Goal: Use online tool/utility

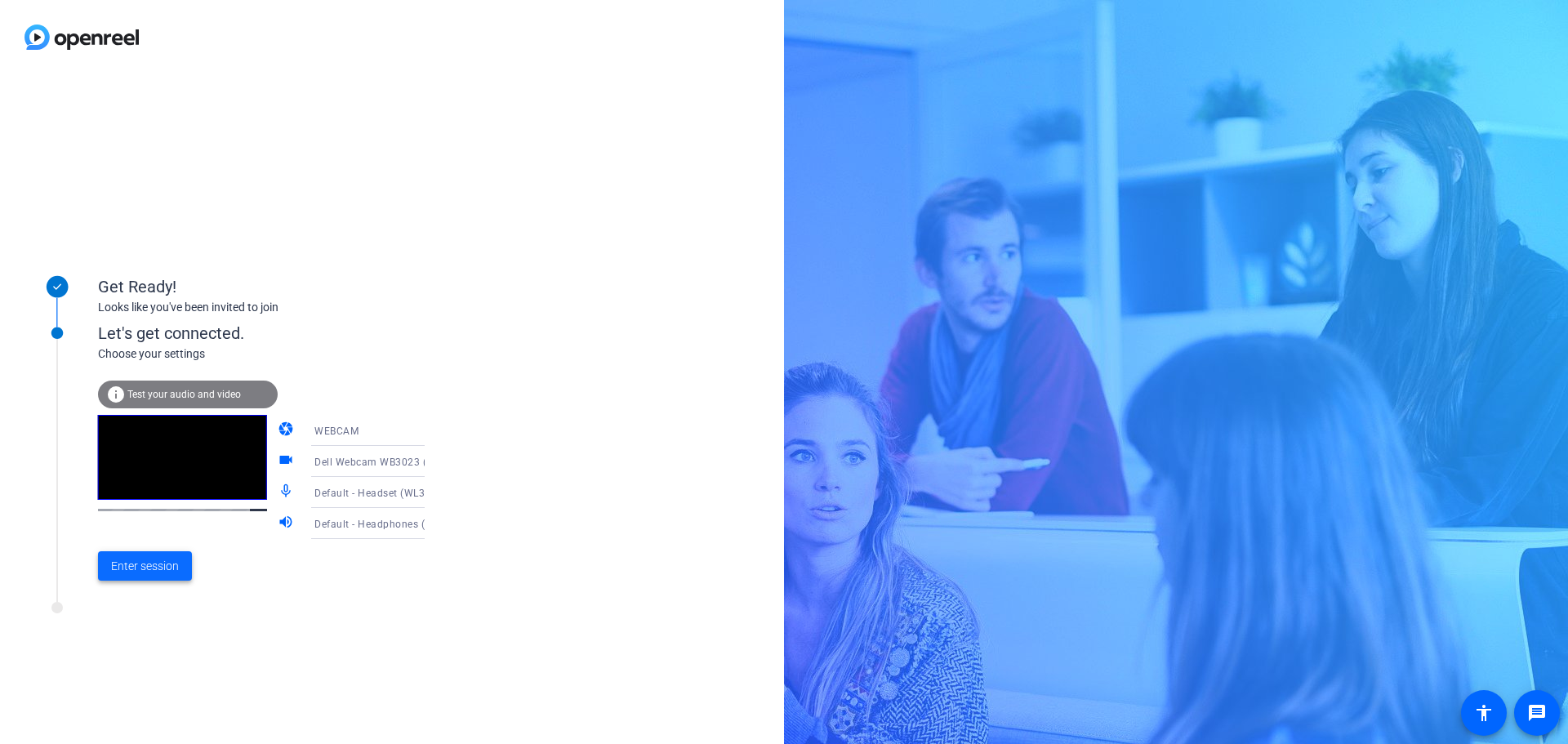
click at [157, 570] on span "Enter session" at bounding box center [145, 566] width 68 height 17
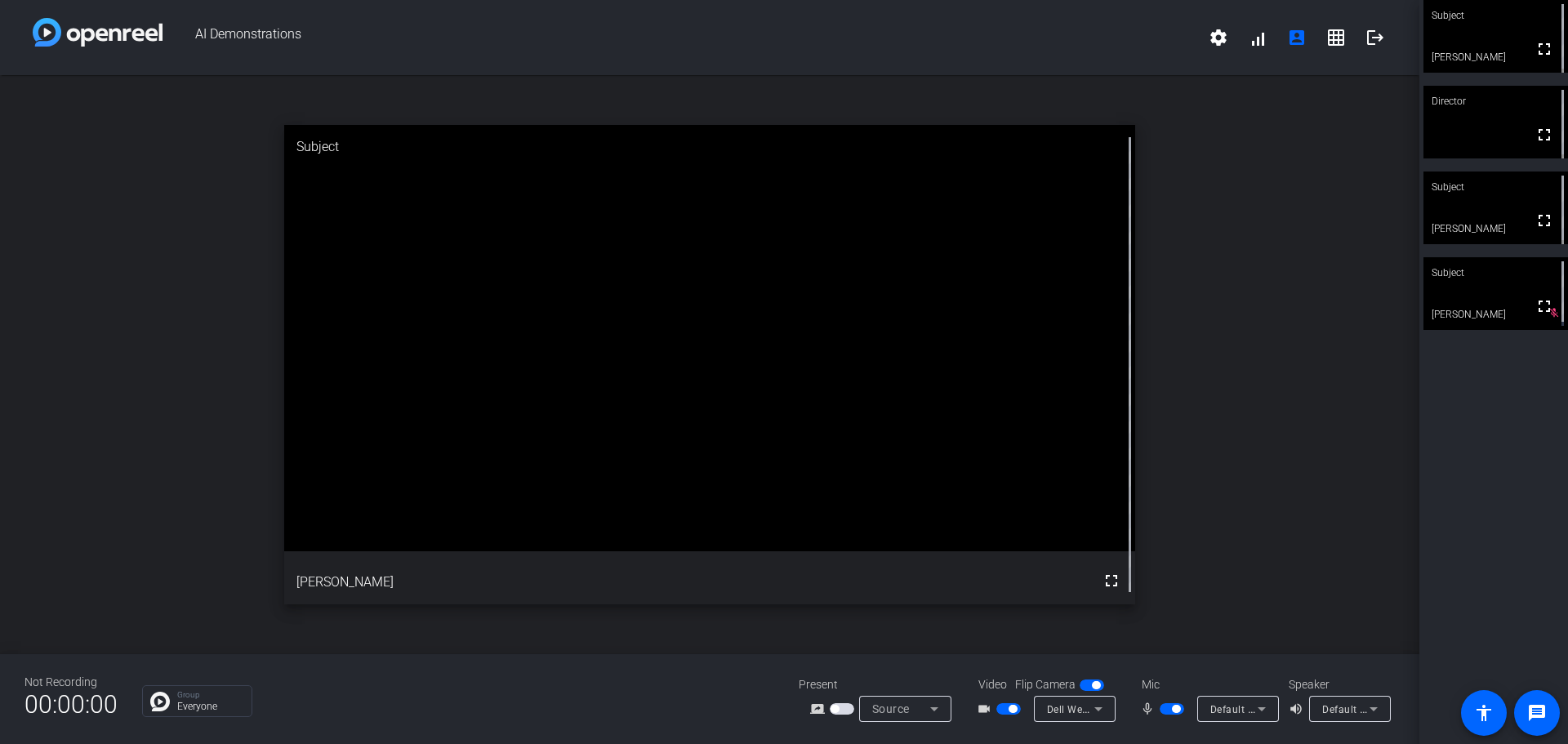
click at [1160, 708] on span "button" at bounding box center [1172, 708] width 25 height 11
click at [1003, 708] on span "button" at bounding box center [1008, 708] width 25 height 11
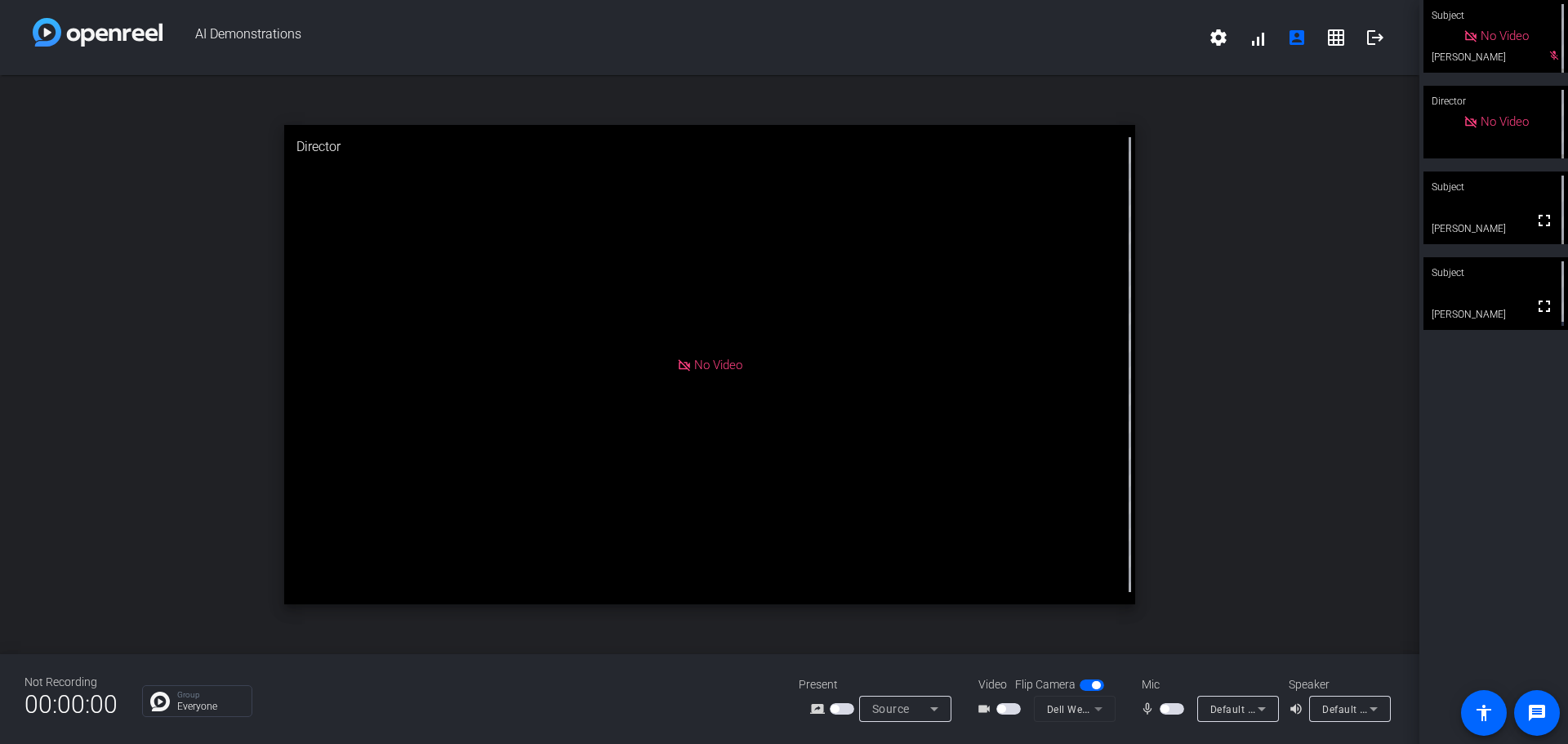
click at [1176, 709] on span "button" at bounding box center [1172, 708] width 25 height 11
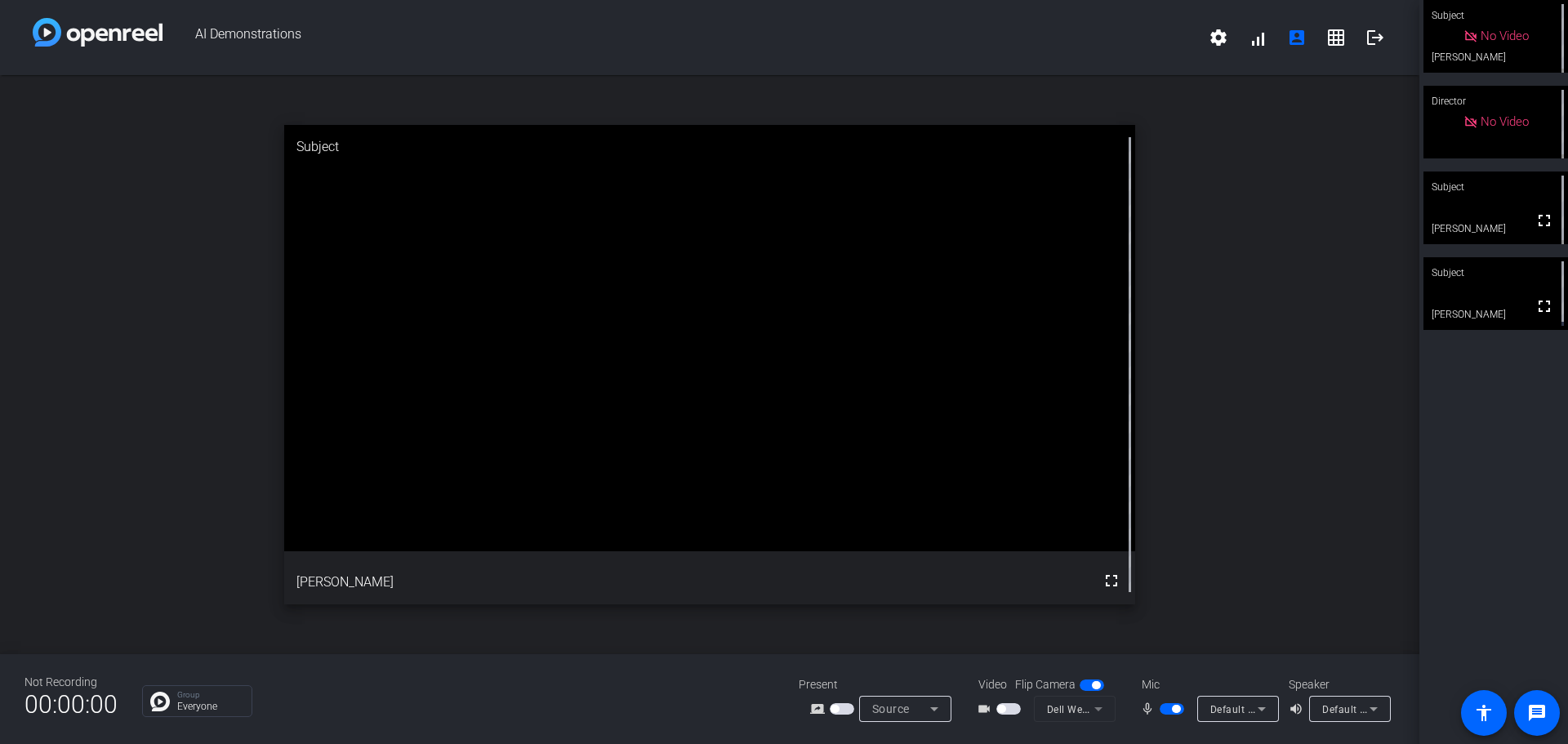
click at [1176, 709] on span "button" at bounding box center [1176, 708] width 8 height 8
click at [1177, 705] on span "button" at bounding box center [1172, 708] width 25 height 11
click at [1369, 40] on mat-icon "logout" at bounding box center [1375, 37] width 19 height 19
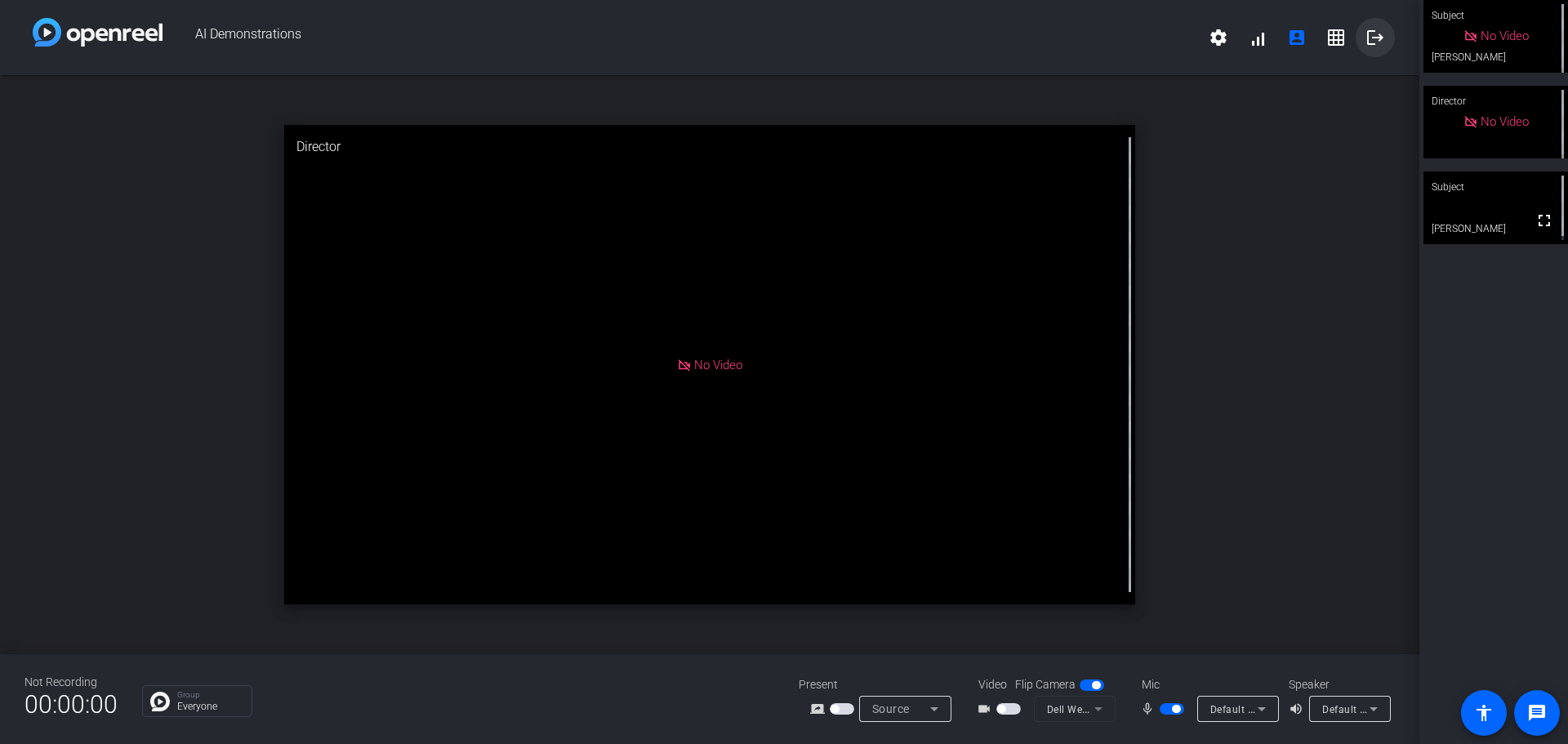
click at [1377, 33] on mat-icon "logout" at bounding box center [1375, 37] width 19 height 19
